Goal: Task Accomplishment & Management: Manage account settings

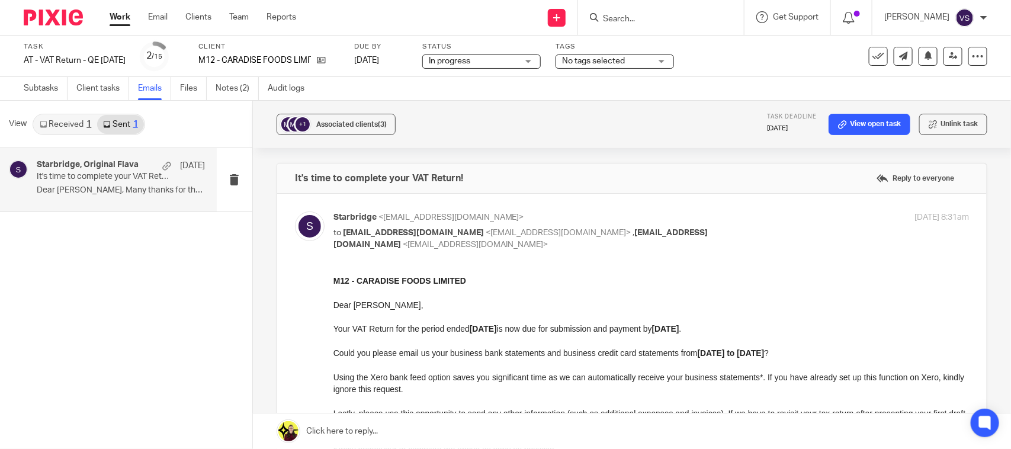
scroll to position [4303, 0]
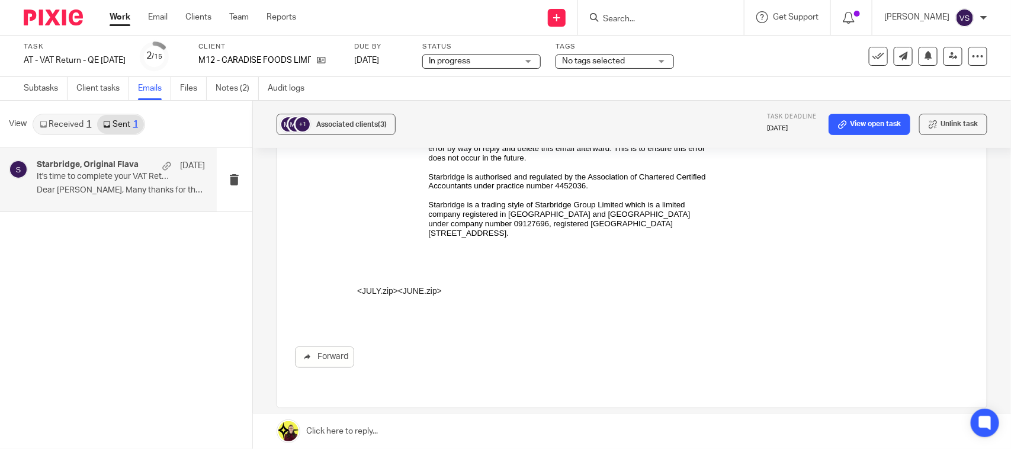
click at [121, 188] on p "Dear Craig, Many thanks for the receipts..." at bounding box center [121, 190] width 168 height 10
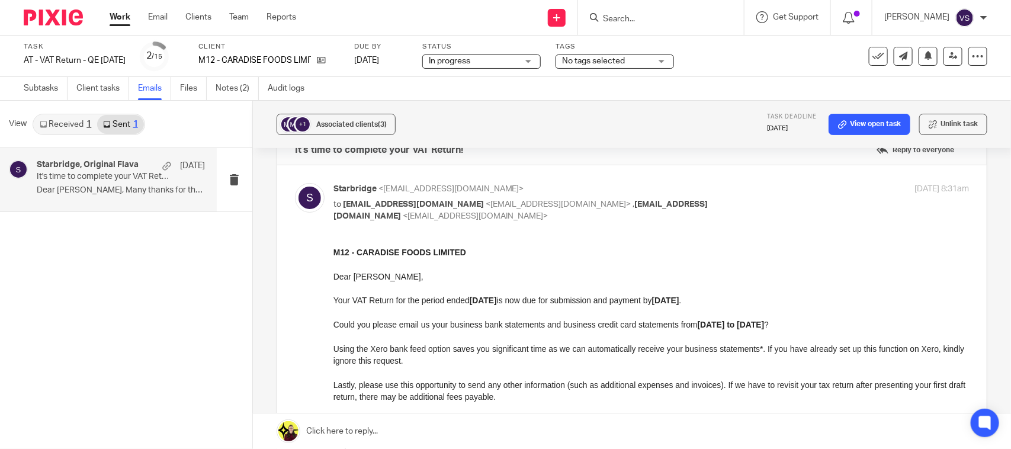
scroll to position [0, 0]
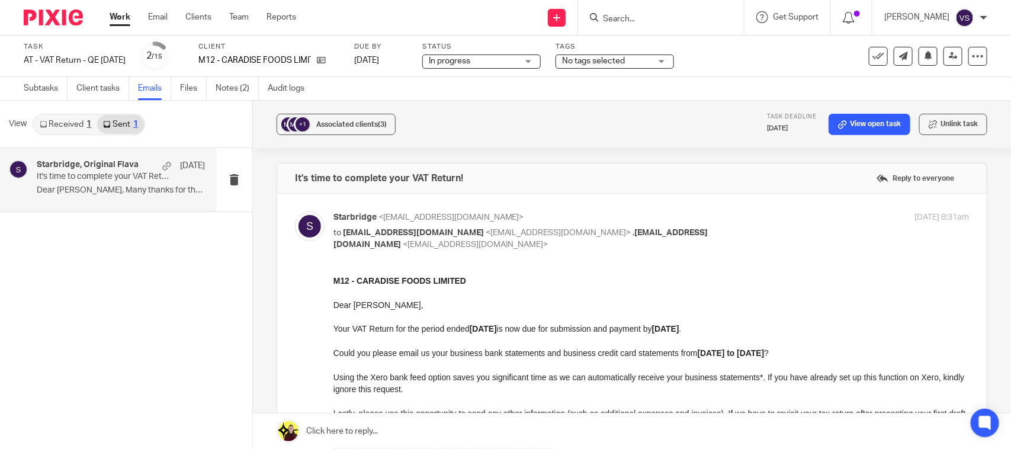
click at [61, 116] on link "Received 1" at bounding box center [65, 124] width 63 height 19
click at [84, 182] on div "Starbridge, Original Flava 16 Sep It's time to complete your VAT Return! Hi Doh…" at bounding box center [121, 180] width 168 height 40
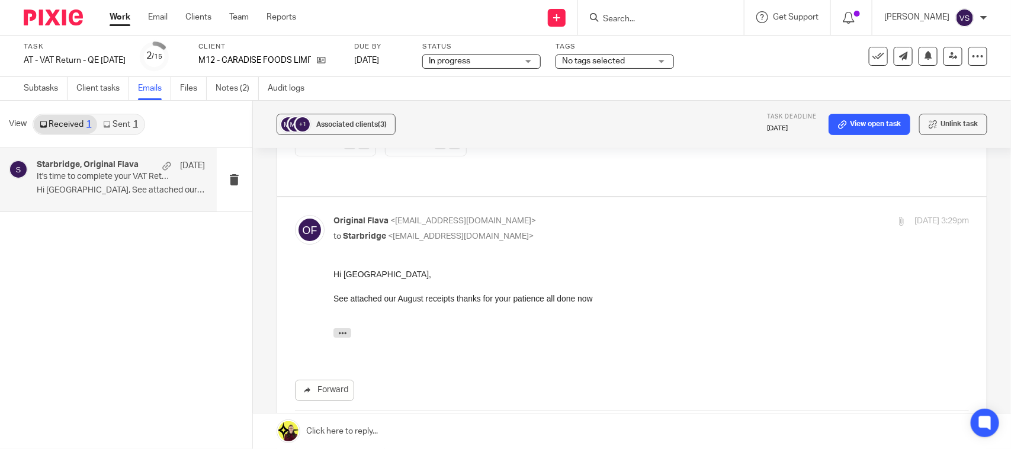
scroll to position [1777, 0]
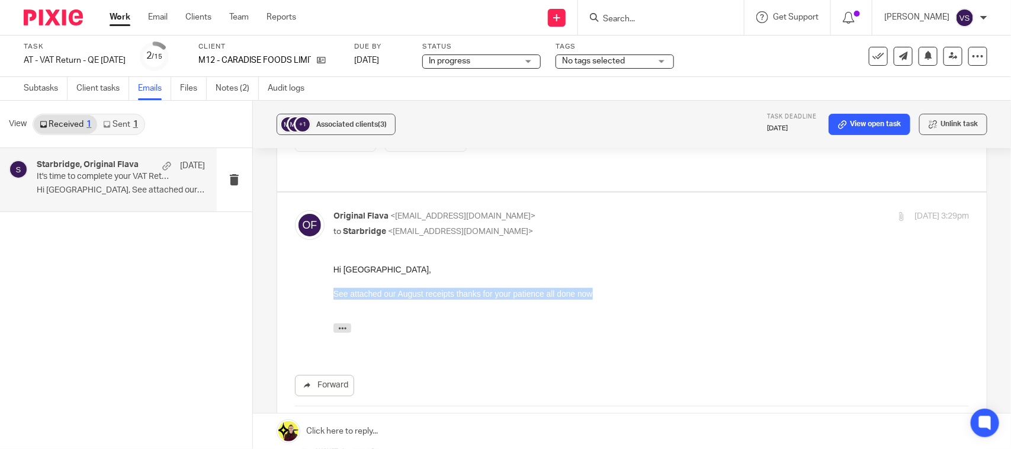
drag, startPoint x: 334, startPoint y: 292, endPoint x: 605, endPoint y: 291, distance: 271.3
click at [605, 291] on div "See attached our August receipts thanks for your patience all done now" at bounding box center [651, 293] width 636 height 12
drag, startPoint x: 602, startPoint y: 338, endPoint x: 803, endPoint y: 576, distance: 310.7
click at [602, 338] on div "On 16 Sep 2025, at 09:36, Original Flava <info@originalflava.com> wrote: Hi Doh…" at bounding box center [651, 325] width 636 height 52
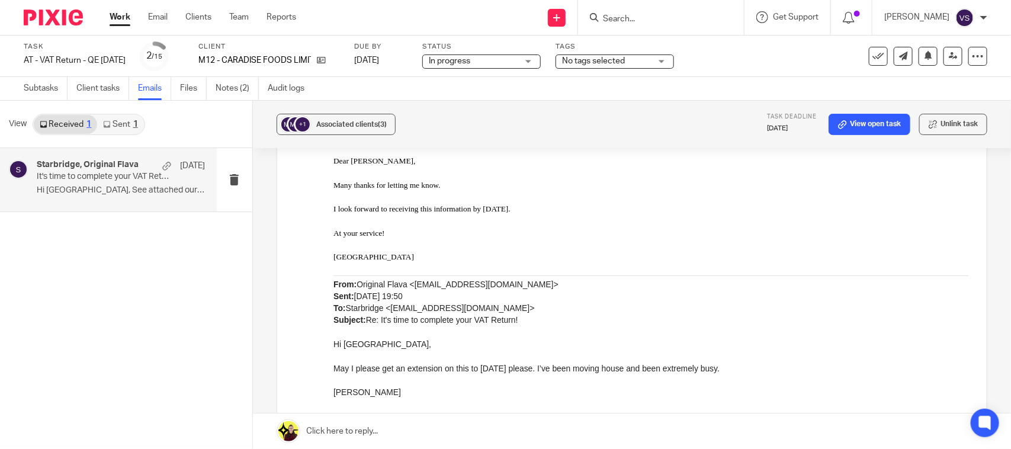
scroll to position [2222, 0]
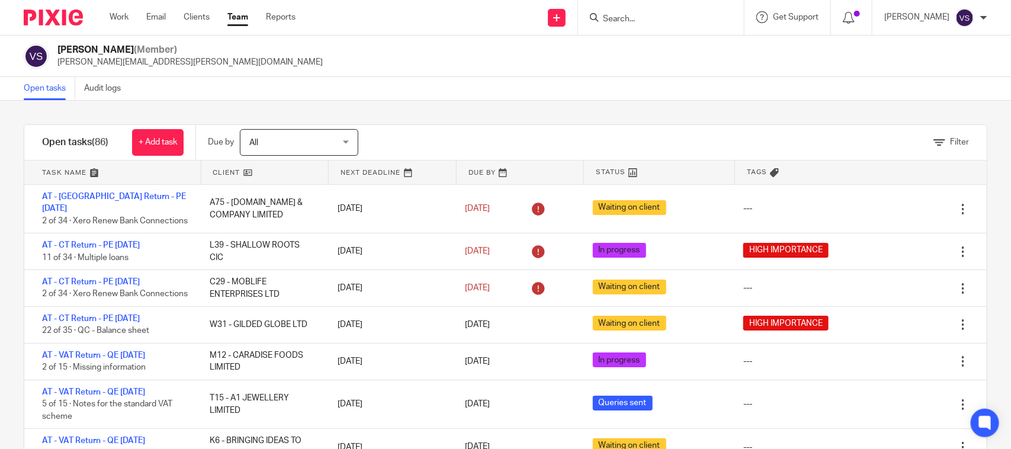
click at [653, 5] on div at bounding box center [661, 17] width 166 height 35
click at [648, 15] on input "Search" at bounding box center [655, 19] width 107 height 11
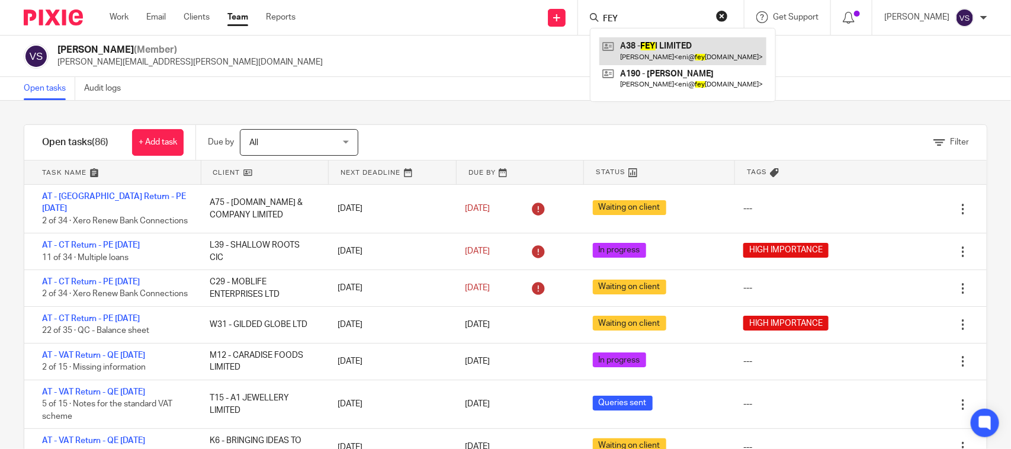
type input "FEY"
drag, startPoint x: 646, startPoint y: 15, endPoint x: 581, endPoint y: 12, distance: 64.6
click at [584, 12] on div "FEY A38 - FEY I LIMITED Eniola Awoyemi < eni@ fey i.co.uk > A190 - ENIOLA AWOYE…" at bounding box center [661, 17] width 166 height 35
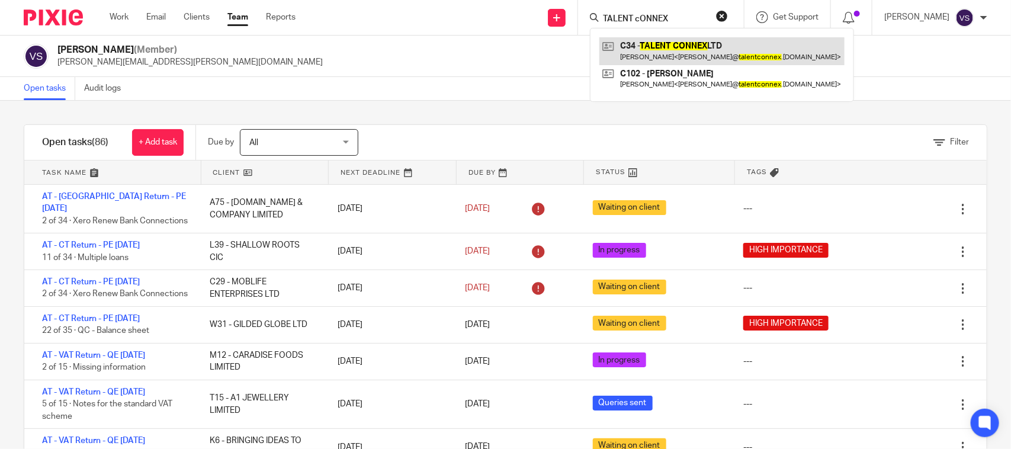
type input "TALENT cONNEX"
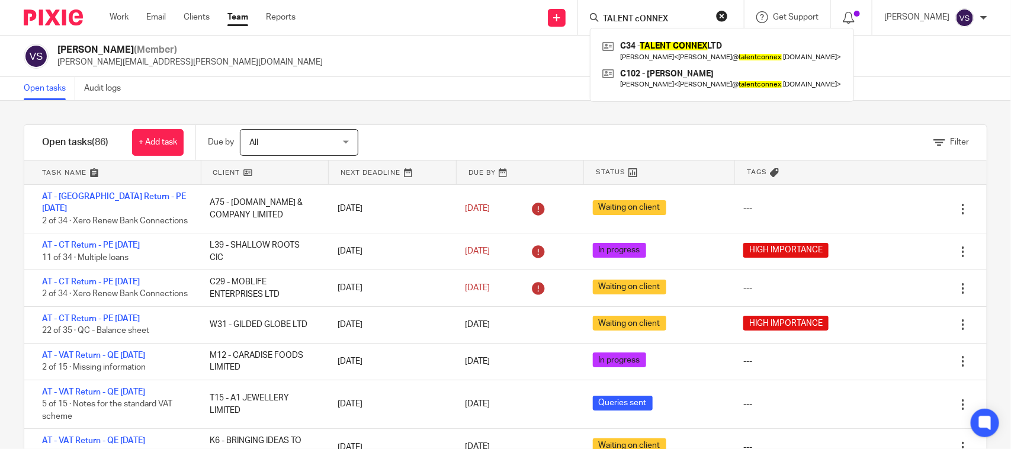
drag, startPoint x: 684, startPoint y: 15, endPoint x: 549, endPoint y: 15, distance: 135.1
click at [550, 15] on div "Send new email Create task Add client Request signature TALENT cONNEX C34 - TAL…" at bounding box center [662, 17] width 698 height 35
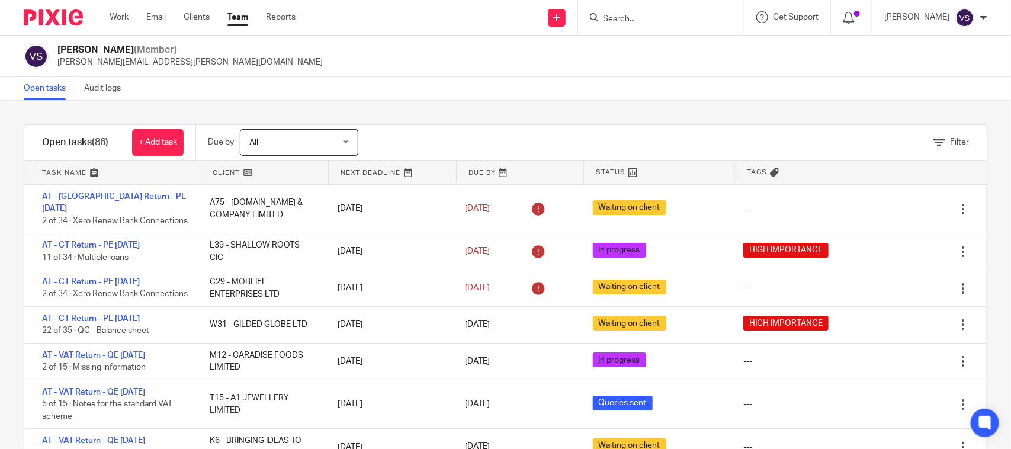
click at [643, 15] on input "Search" at bounding box center [655, 19] width 107 height 11
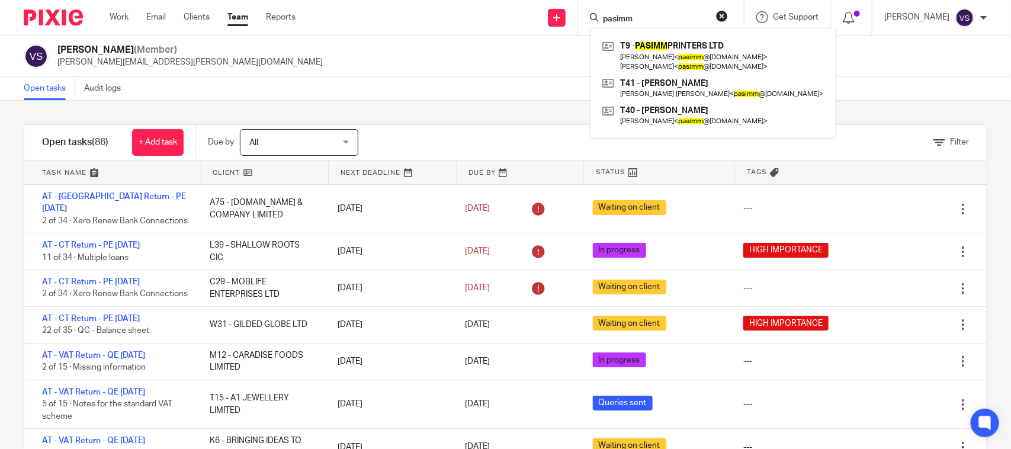
type input "pasimm"
drag, startPoint x: 656, startPoint y: 12, endPoint x: 520, endPoint y: 10, distance: 136.3
click at [520, 10] on div "Send new email Create task Add client Request signature pasimm T9 - PASIMM PRIN…" at bounding box center [662, 17] width 698 height 35
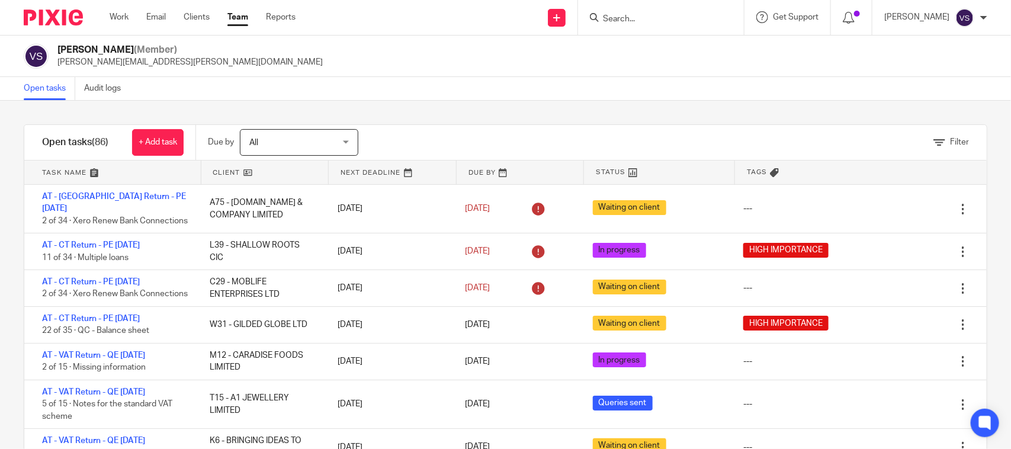
click at [558, 78] on div "Open tasks Audit logs" at bounding box center [505, 89] width 1011 height 24
click at [630, 4] on div at bounding box center [661, 17] width 166 height 35
click at [630, 15] on input "Search" at bounding box center [655, 19] width 107 height 11
click at [626, 14] on input "L29" at bounding box center [655, 19] width 107 height 11
click at [632, 21] on input "L20" at bounding box center [655, 19] width 107 height 11
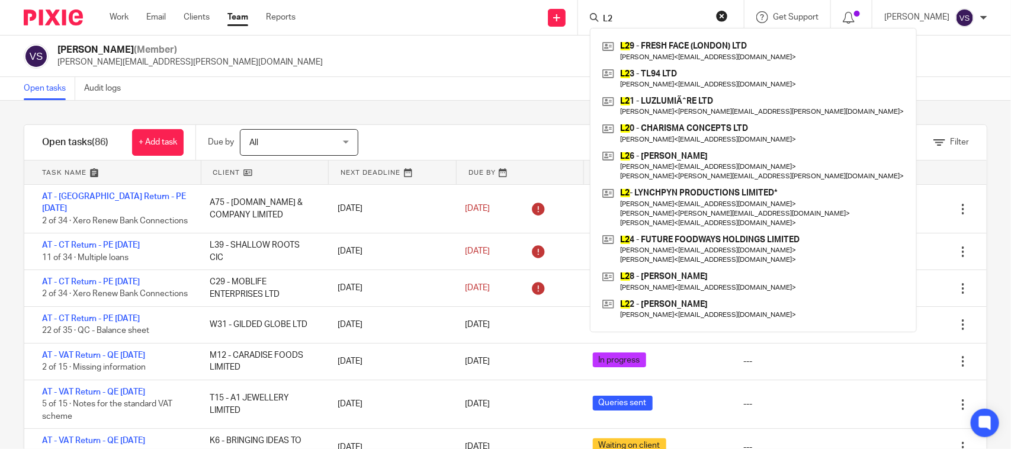
type input "L"
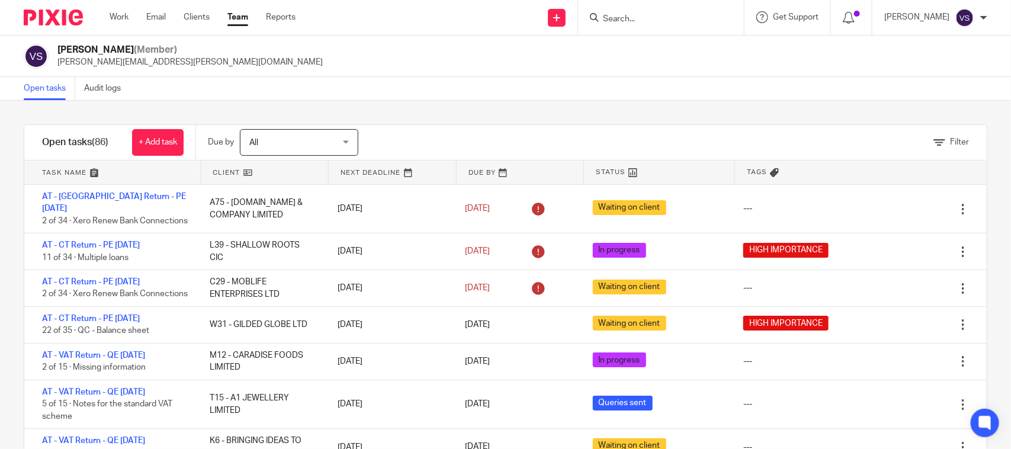
click at [489, 116] on div "Filter tasks Only show tasks matching all of these conditions 1 Client name Is …" at bounding box center [505, 275] width 1011 height 348
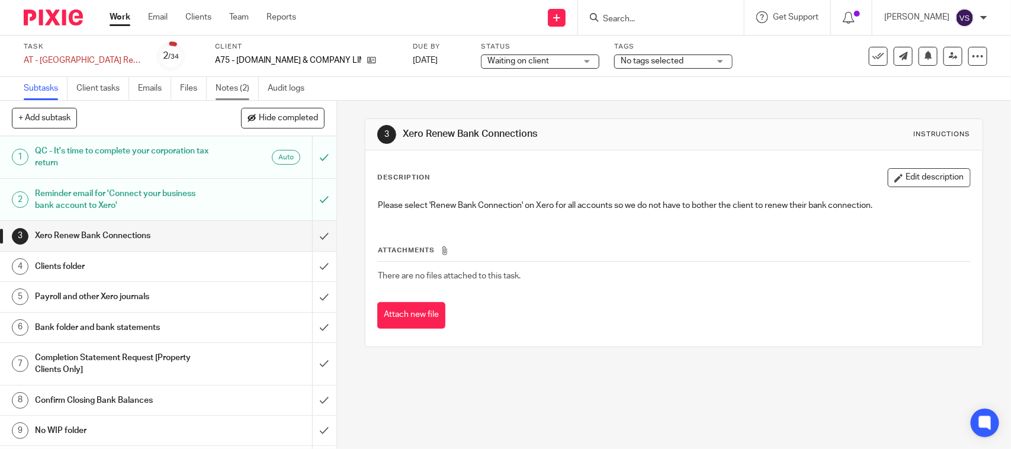
click at [226, 93] on link "Notes (2)" at bounding box center [237, 88] width 43 height 23
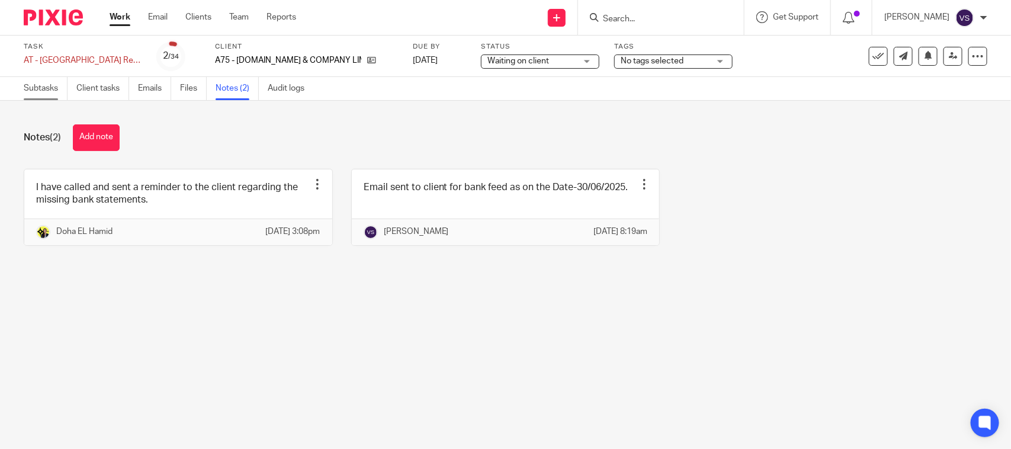
click at [34, 93] on link "Subtasks" at bounding box center [46, 88] width 44 height 23
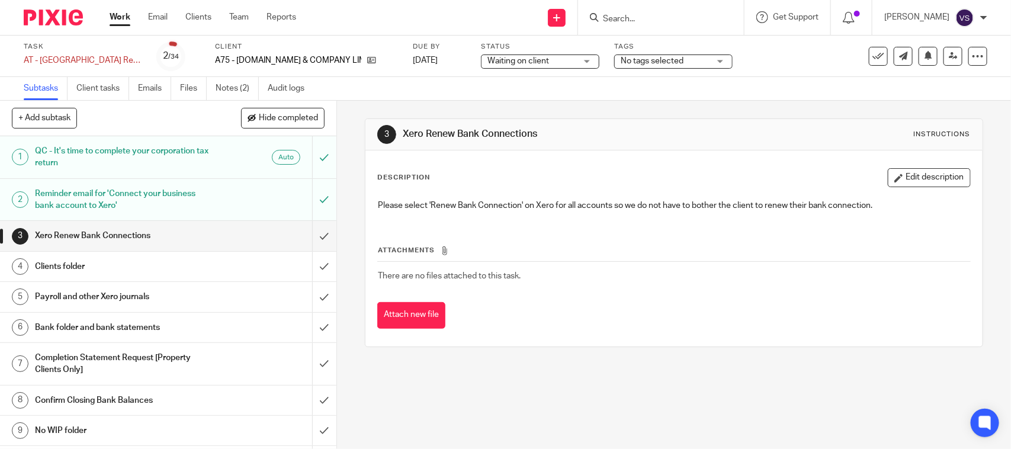
click at [584, 101] on div "3 Xero Renew Bank Connections Instructions Description Edit description Please …" at bounding box center [674, 233] width 618 height 264
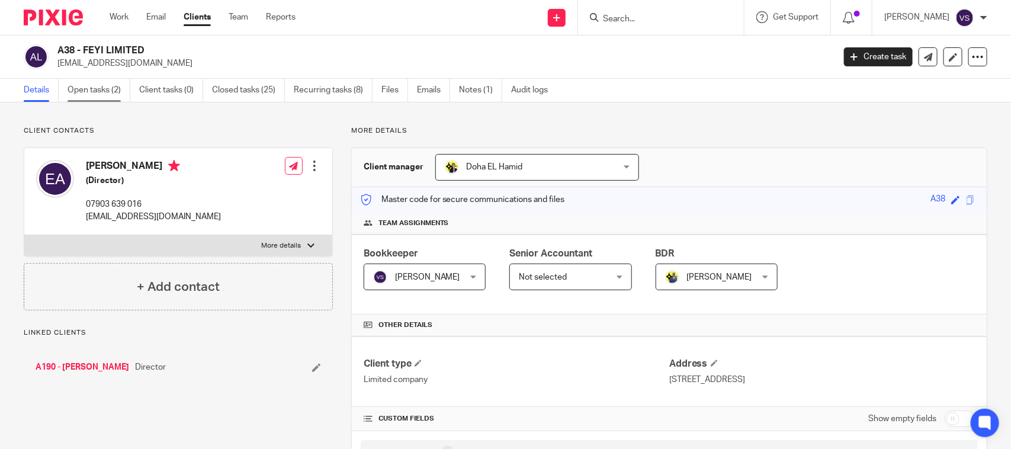
click at [105, 82] on link "Open tasks (2)" at bounding box center [99, 90] width 63 height 23
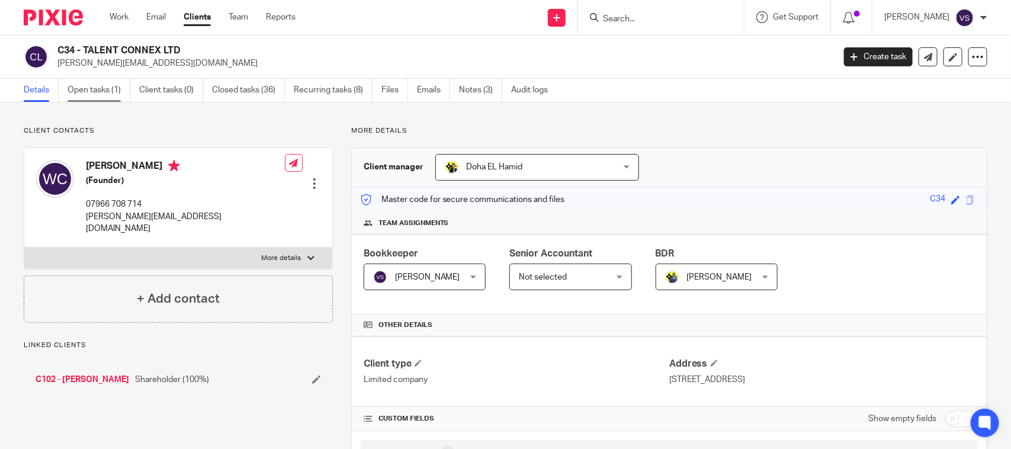
click at [117, 96] on link "Open tasks (1)" at bounding box center [99, 90] width 63 height 23
click at [111, 96] on link "Open tasks (1)" at bounding box center [99, 90] width 63 height 23
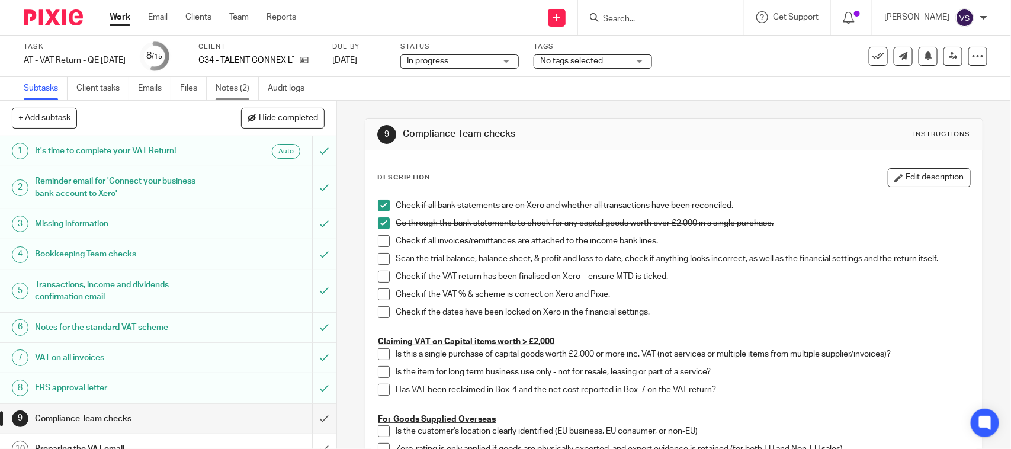
click at [235, 88] on link "Notes (2)" at bounding box center [237, 88] width 43 height 23
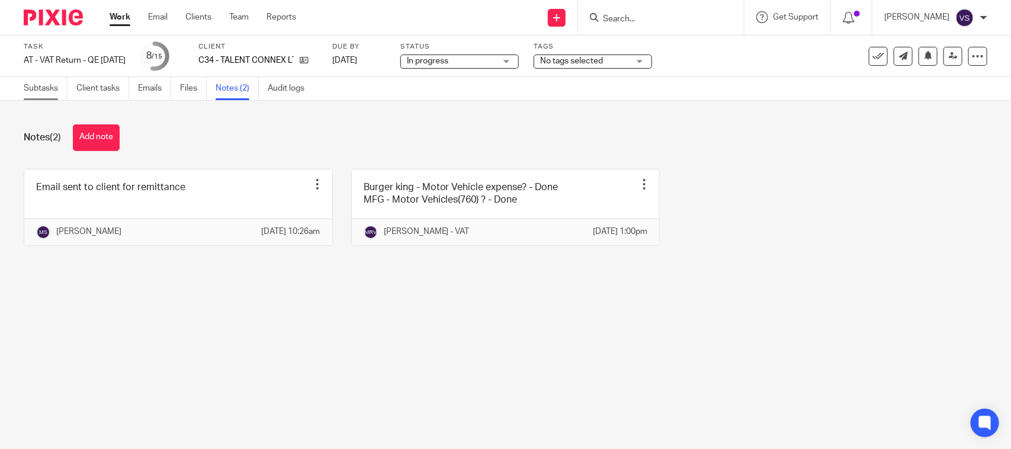
click at [41, 84] on link "Subtasks" at bounding box center [46, 88] width 44 height 23
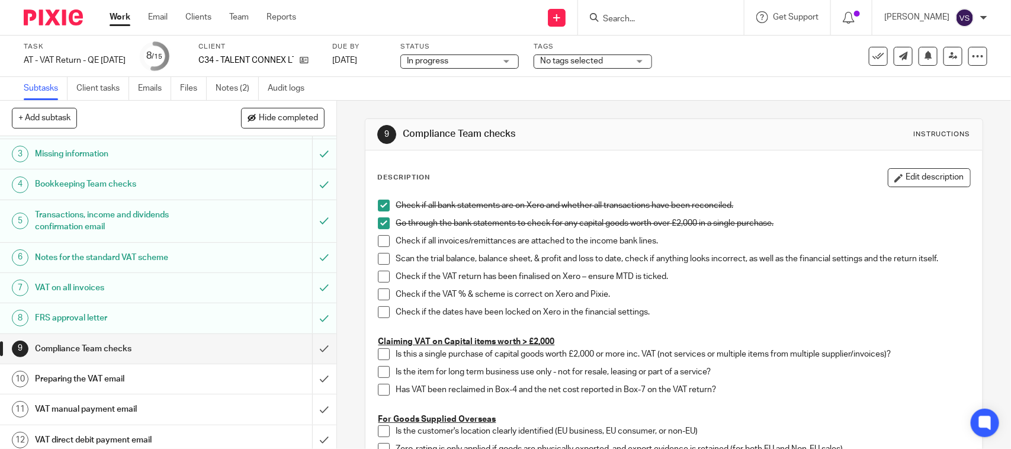
scroll to position [194, 0]
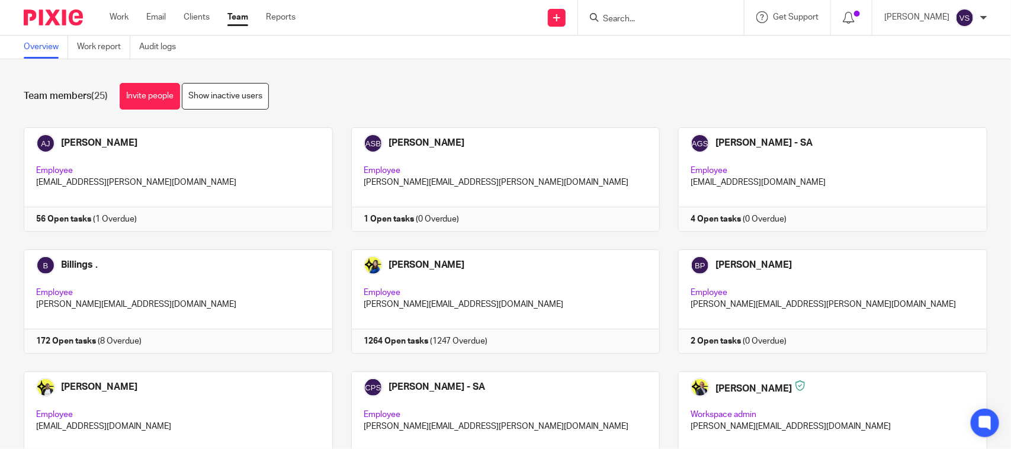
scroll to position [804, 0]
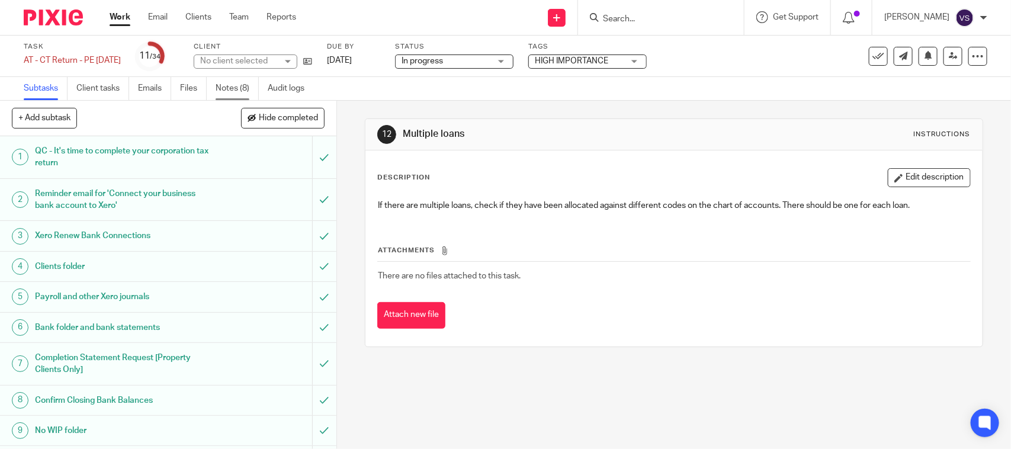
click at [230, 91] on link "Notes (8)" at bounding box center [237, 88] width 43 height 23
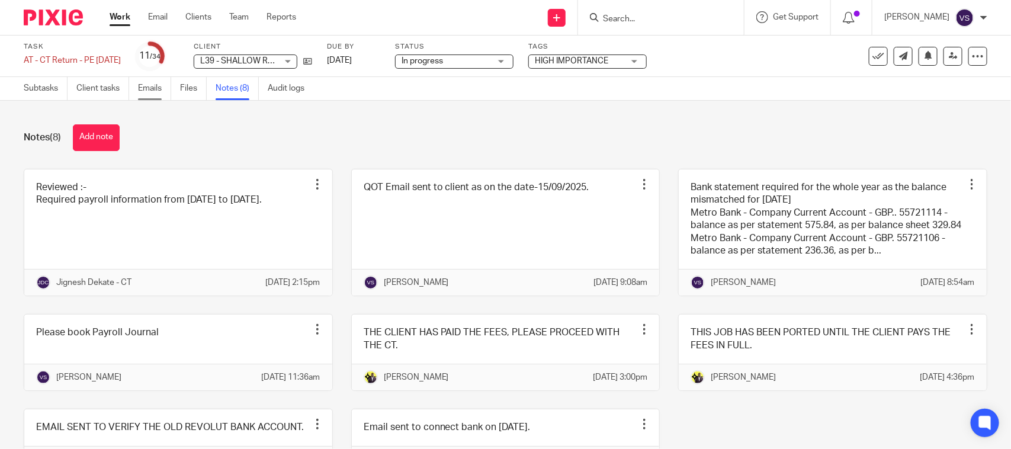
click at [158, 86] on link "Emails" at bounding box center [154, 88] width 33 height 23
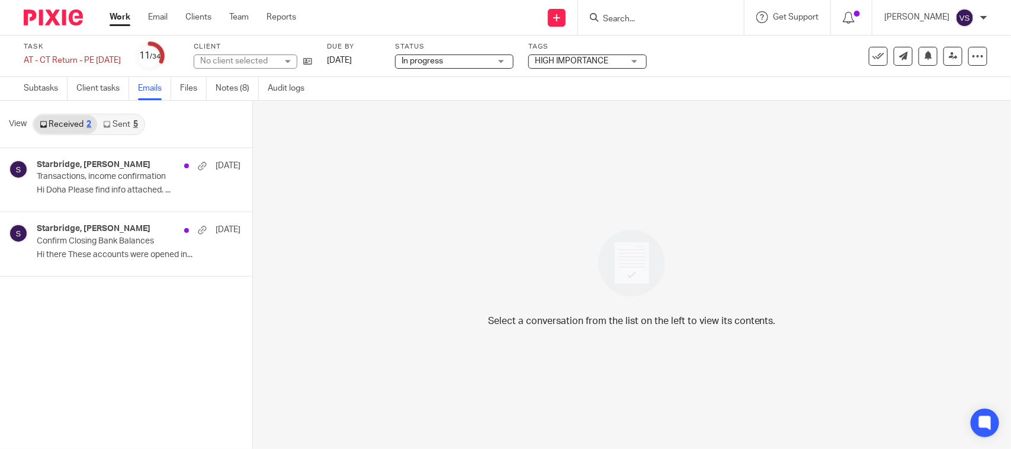
click at [126, 117] on link "Sent 5" at bounding box center [120, 124] width 46 height 19
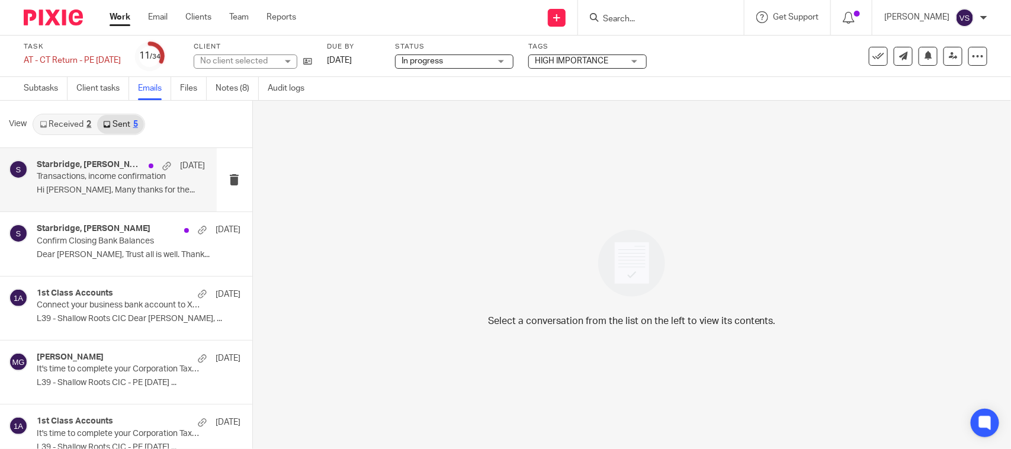
click at [100, 194] on p "Hi [PERSON_NAME], Many thanks for the..." at bounding box center [121, 190] width 168 height 10
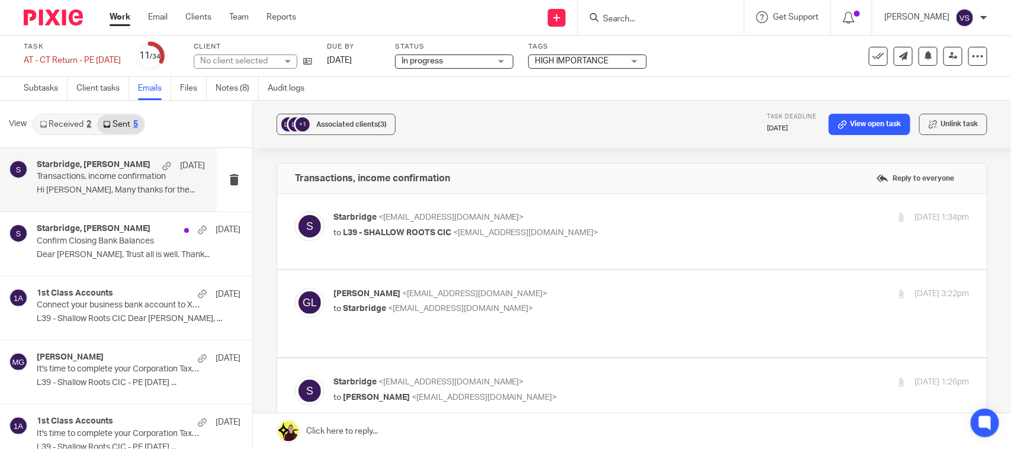
click at [402, 239] on div "Starbridge <[EMAIL_ADDRESS][DOMAIN_NAME]> to L39 - SHALLOW ROOTS CIC <[EMAIL_AD…" at bounding box center [652, 226] width 636 height 30
checkbox input "true"
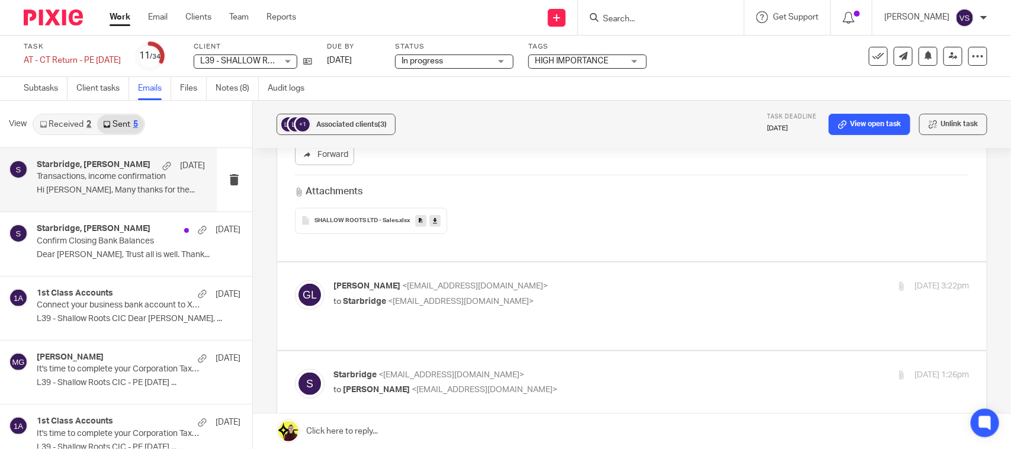
scroll to position [518, 0]
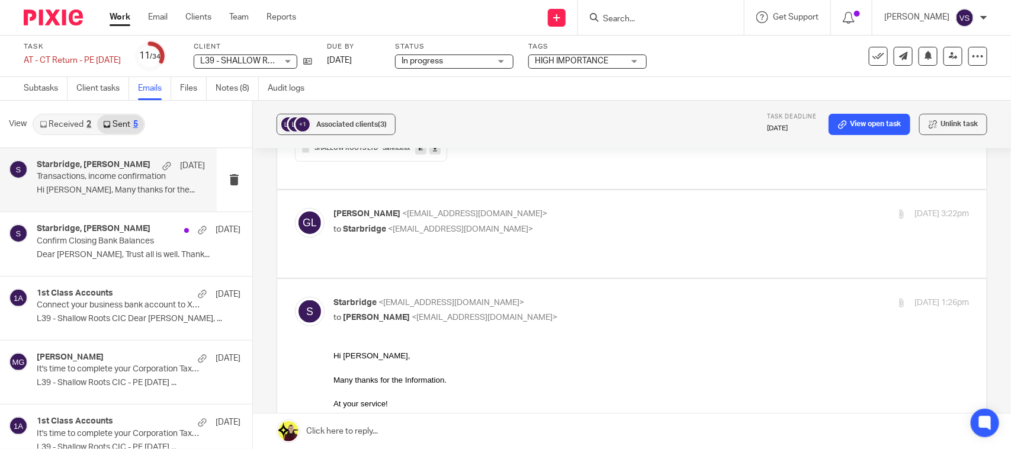
click at [402, 234] on p "to Starbridge <info@starbridge.uk>" at bounding box center [546, 229] width 424 height 12
checkbox input "true"
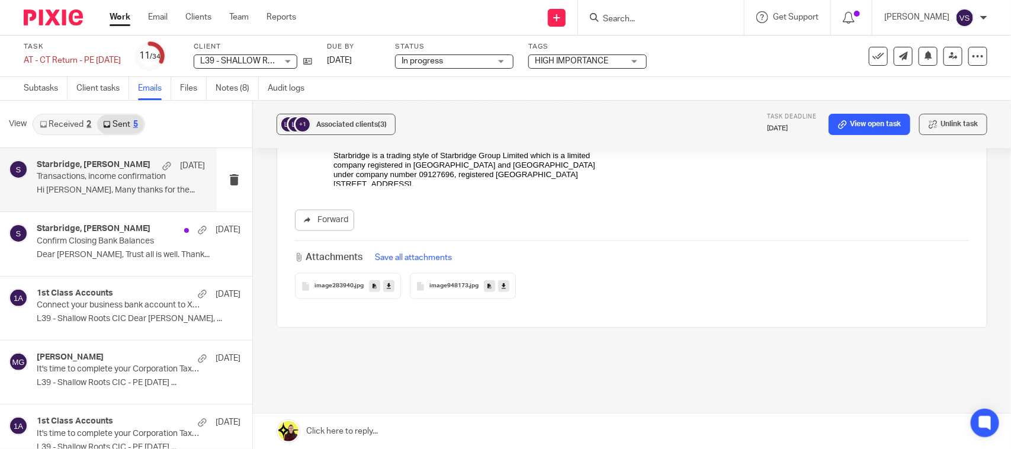
scroll to position [2589, 0]
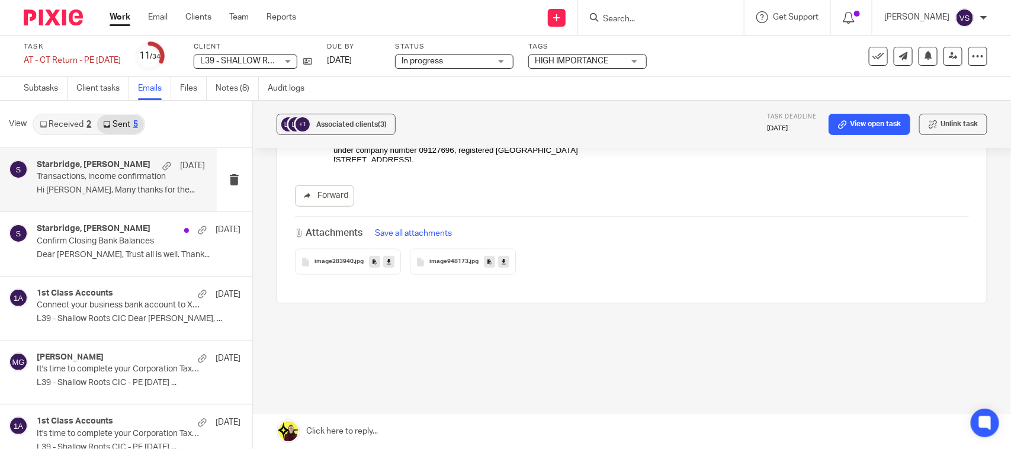
click at [55, 128] on link "Received 2" at bounding box center [65, 124] width 63 height 19
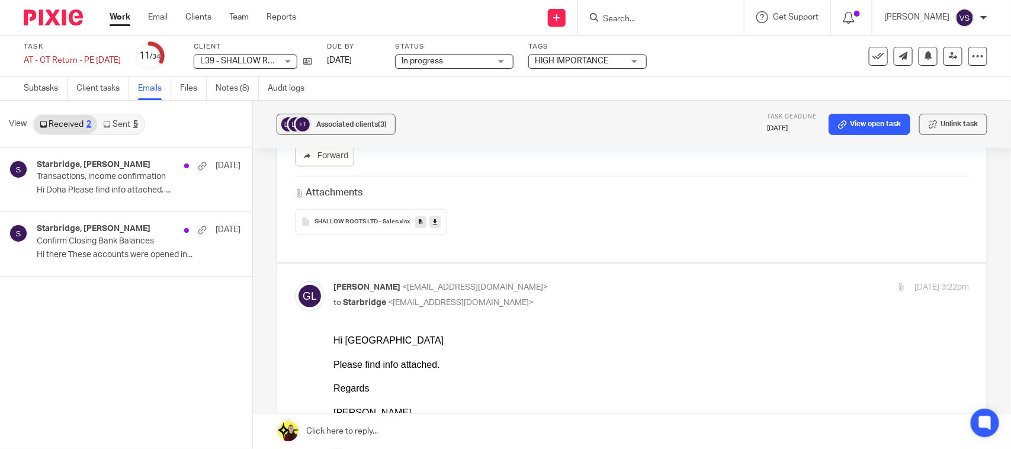
scroll to position [220, 0]
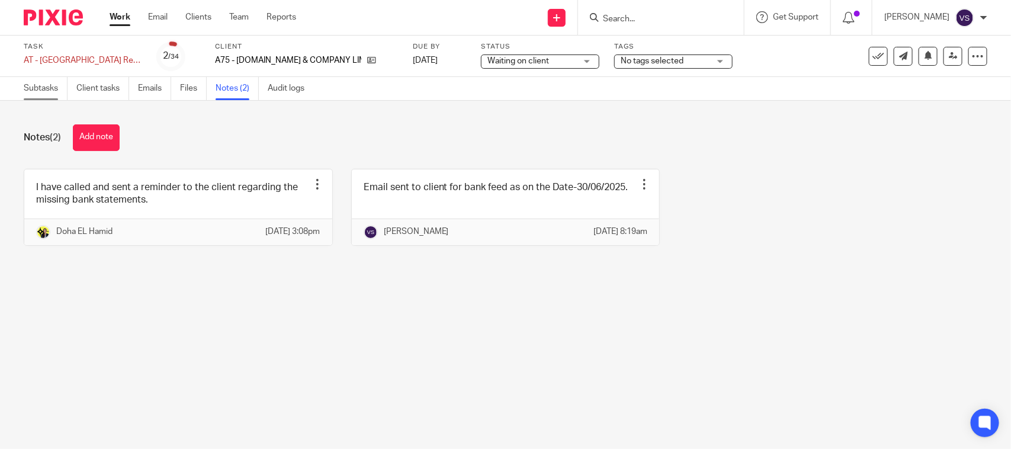
click at [33, 89] on link "Subtasks" at bounding box center [46, 88] width 44 height 23
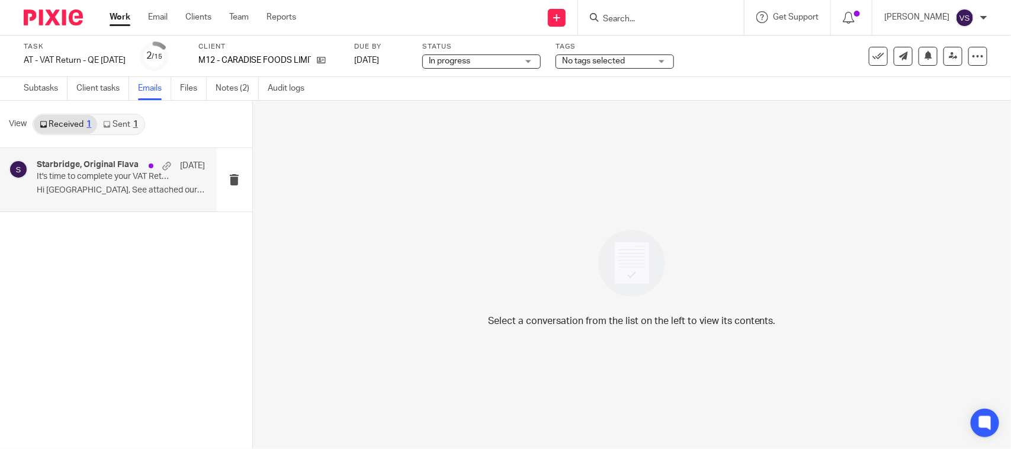
click at [82, 201] on div "Starbridge, Original Flava [DATE] It's time to complete your VAT Return! Hi [GE…" at bounding box center [108, 179] width 217 height 63
click at [77, 219] on div "Starbridge, Original Flava [DATE] It's time to complete your VAT Return! Hi [GE…" at bounding box center [126, 298] width 252 height 301
click at [113, 168] on h4 "Starbridge, Original Flava" at bounding box center [88, 165] width 102 height 10
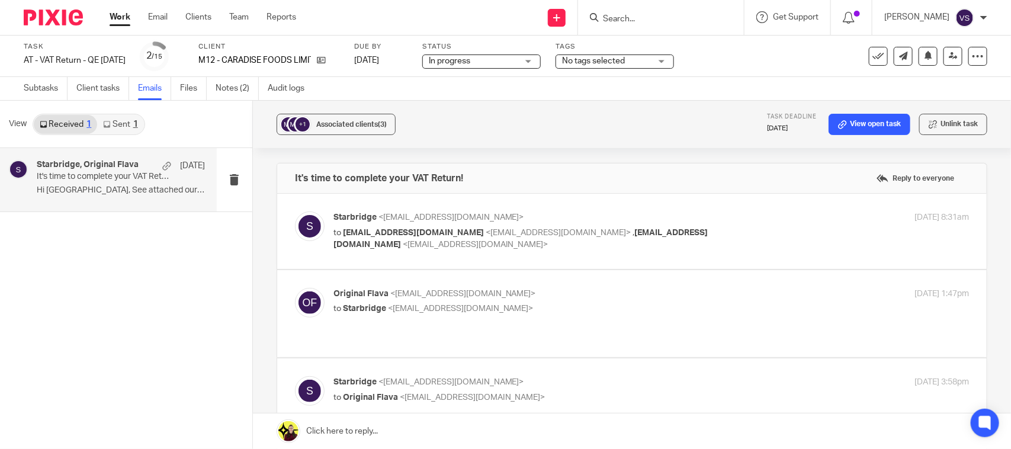
click at [386, 249] on div "Starbridge <[EMAIL_ADDRESS][DOMAIN_NAME]> to [EMAIL_ADDRESS][DOMAIN_NAME] <[EMA…" at bounding box center [632, 231] width 674 height 40
click at [383, 229] on span "[EMAIL_ADDRESS][DOMAIN_NAME]" at bounding box center [413, 233] width 141 height 8
checkbox input "true"
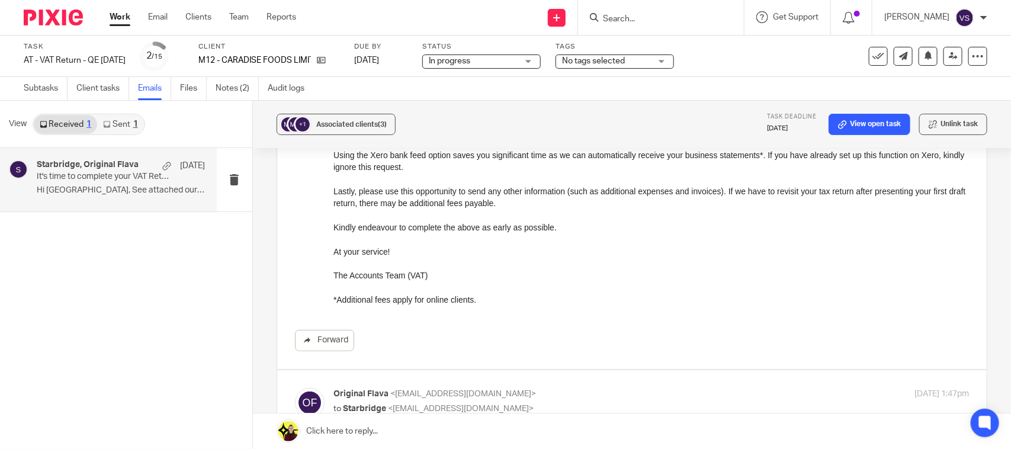
scroll to position [444, 0]
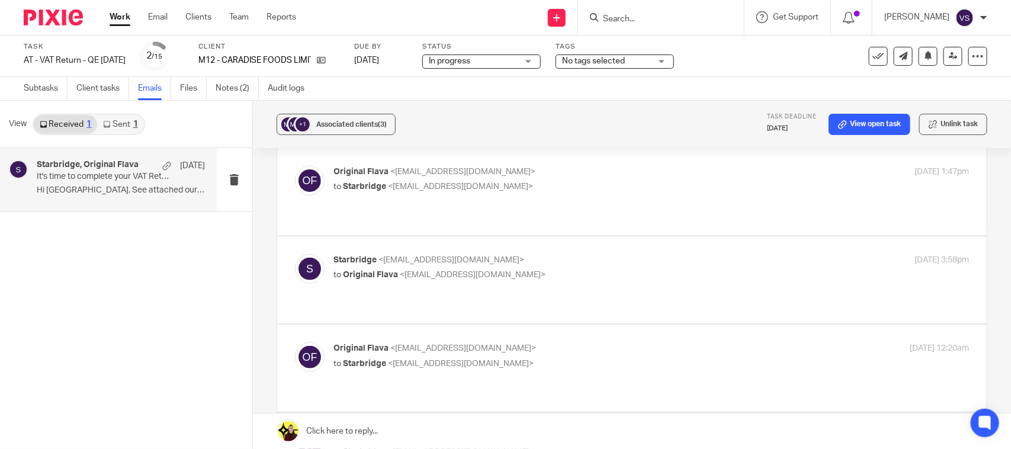
click at [351, 187] on span "Starbridge" at bounding box center [364, 186] width 43 height 8
checkbox input "true"
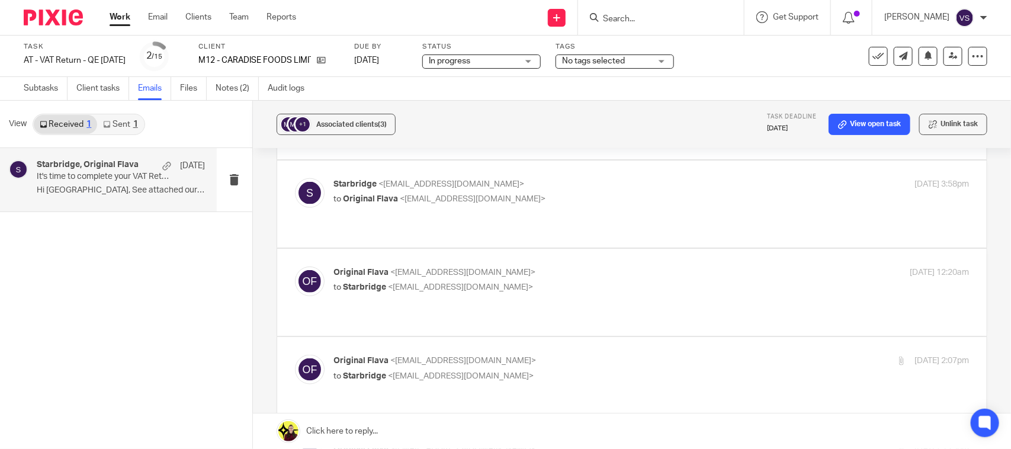
scroll to position [741, 0]
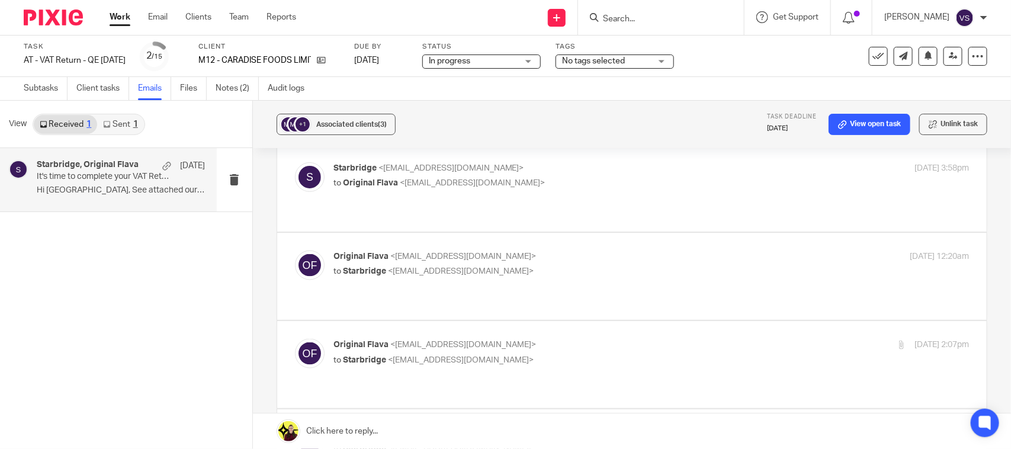
click at [366, 179] on span "Original Flava" at bounding box center [370, 183] width 55 height 8
checkbox input "true"
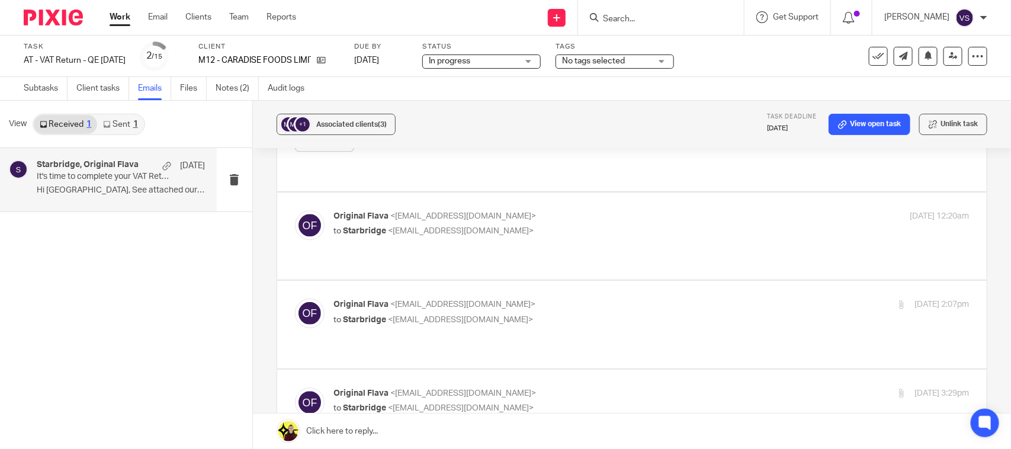
scroll to position [1185, 0]
click at [356, 226] on span "Starbridge" at bounding box center [364, 230] width 43 height 8
checkbox input "true"
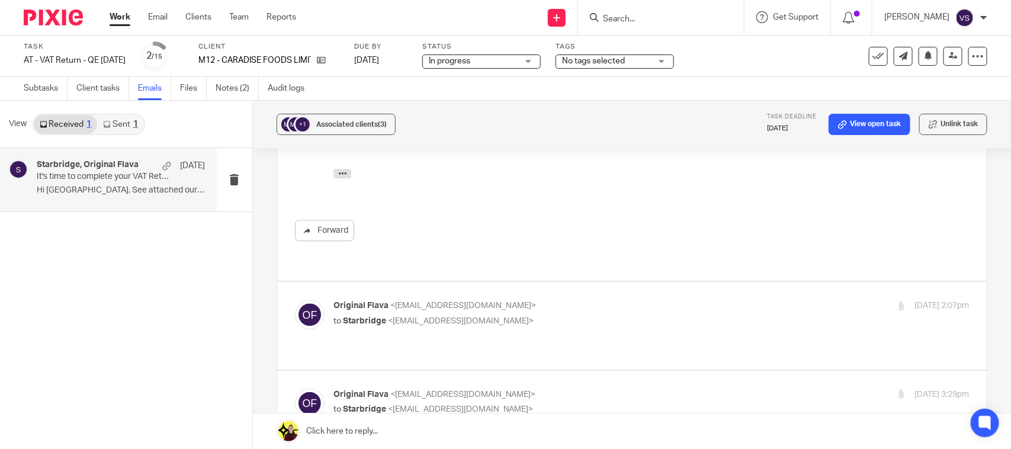
scroll to position [1407, 0]
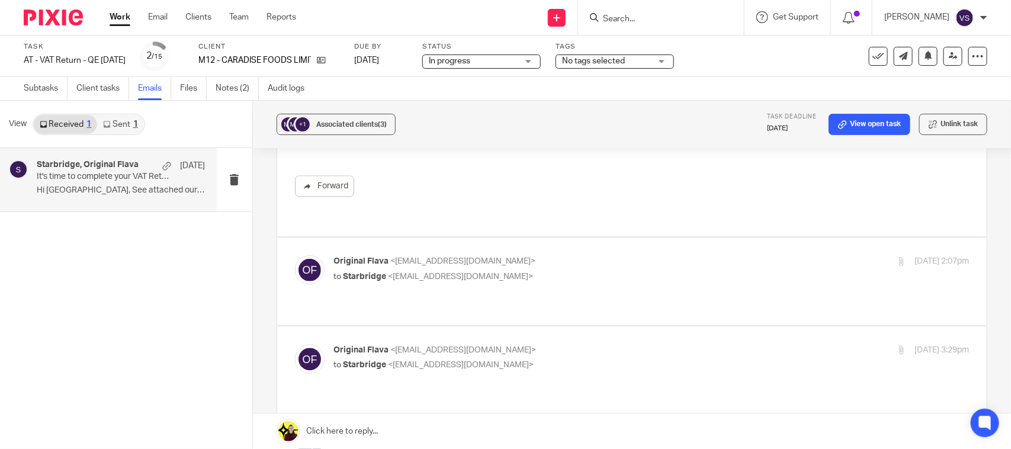
click at [353, 273] on span "Starbridge" at bounding box center [364, 277] width 43 height 8
checkbox input "true"
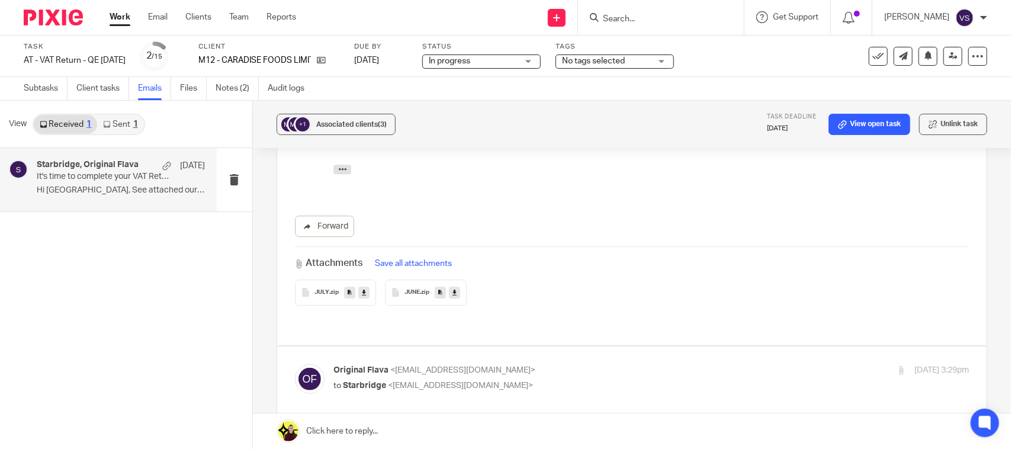
scroll to position [1629, 0]
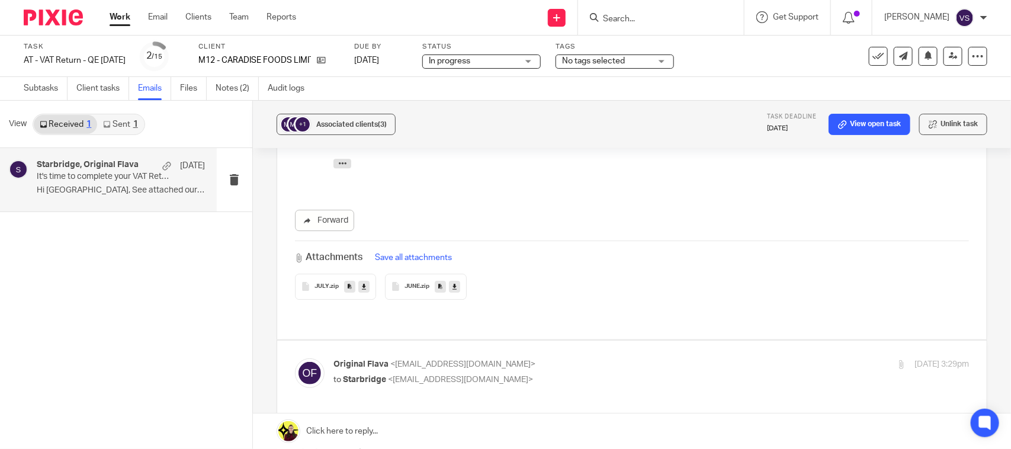
click at [374, 376] on span "Starbridge" at bounding box center [364, 380] width 43 height 8
checkbox input "true"
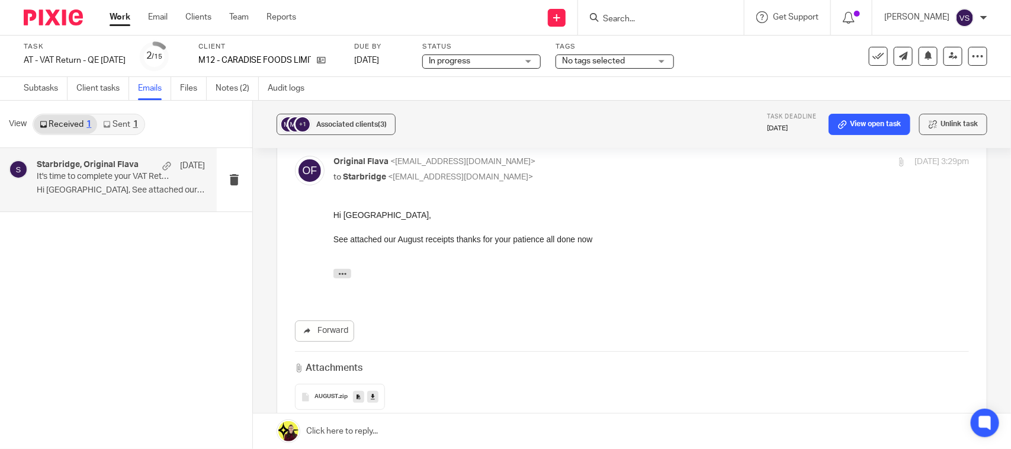
scroll to position [1851, 0]
